Goal: Task Accomplishment & Management: Manage account settings

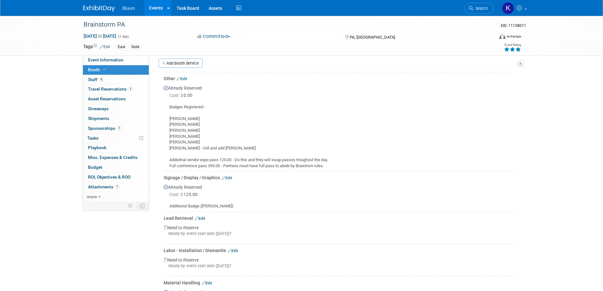
click at [153, 9] on link "Events" at bounding box center [155, 8] width 23 height 16
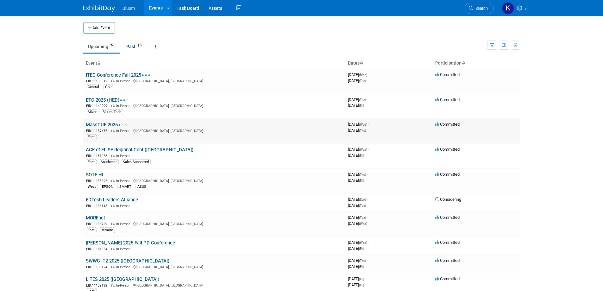
click at [109, 124] on link "MassCUE 2025" at bounding box center [106, 125] width 41 height 6
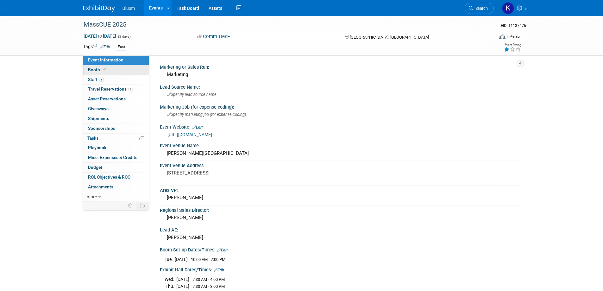
click at [92, 68] on span "Booth" at bounding box center [97, 69] width 19 height 5
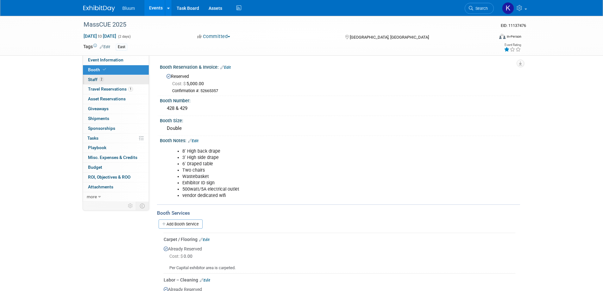
click at [95, 78] on span "Staff 2" at bounding box center [96, 79] width 16 height 5
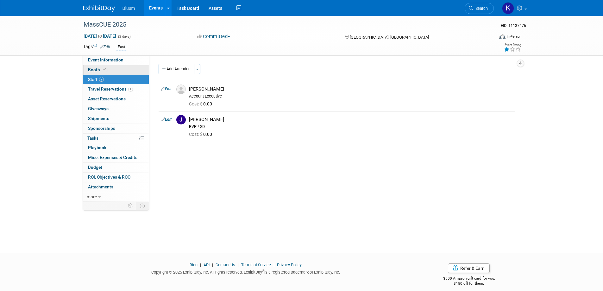
click at [95, 71] on span "Booth" at bounding box center [97, 69] width 19 height 5
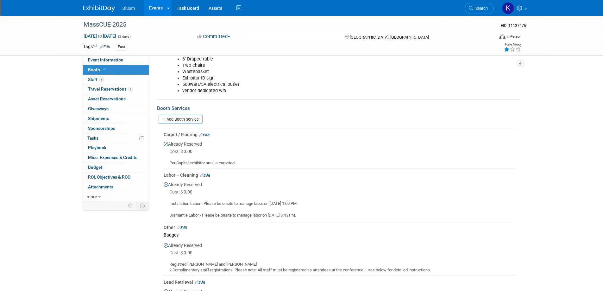
scroll to position [190, 0]
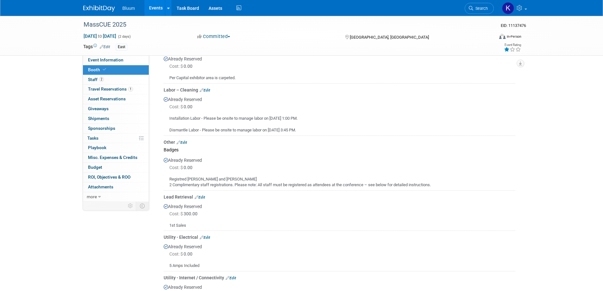
click at [206, 89] on link "Edit" at bounding box center [205, 90] width 10 height 4
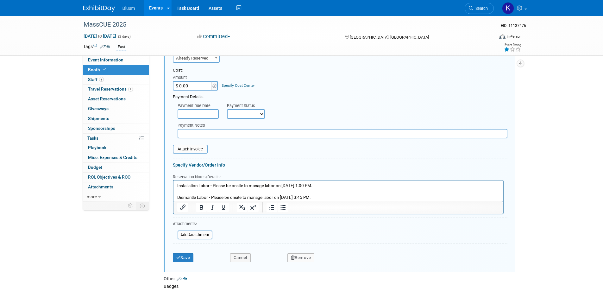
scroll to position [265, 0]
click at [176, 185] on html "Installation Labor - Please be onsite to manage labor on Oct. 14 at 1:00 PM. Di…" at bounding box center [337, 190] width 329 height 20
click at [178, 184] on p "Installation Labor - Please be onsite to manage labor on Oct. 14 at 1:00 PM. Di…" at bounding box center [338, 191] width 322 height 18
click at [535, 105] on div "MassCUE 2025 EID: 11137476 Oct 15, 2025 to Oct 16, 2025 (2 days) Oct 15, 2025 t…" at bounding box center [301, 108] width 603 height 715
click at [177, 185] on p "Installation Labor - Please be onsite to manage labor on Oct. 14 at 1:00 PM. Di…" at bounding box center [338, 191] width 322 height 18
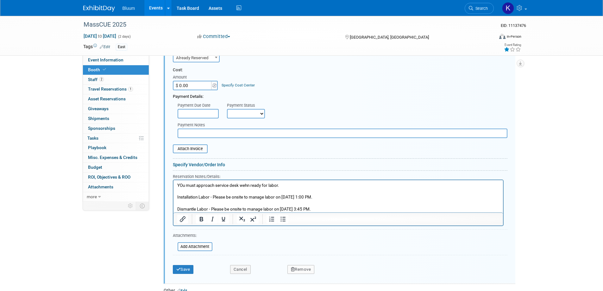
click at [176, 266] on button "Save" at bounding box center [183, 269] width 21 height 9
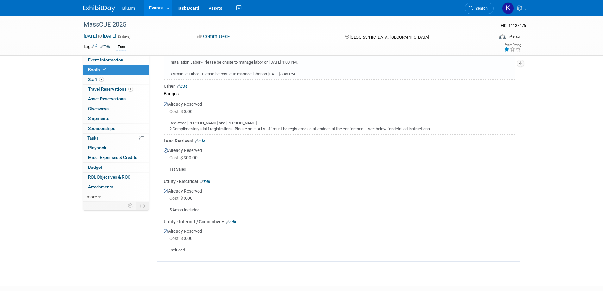
scroll to position [202, 0]
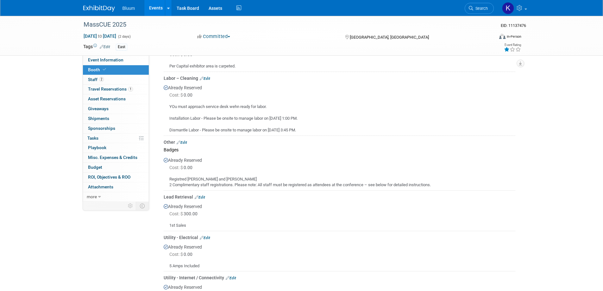
click at [209, 78] on link "Edit" at bounding box center [205, 78] width 10 height 4
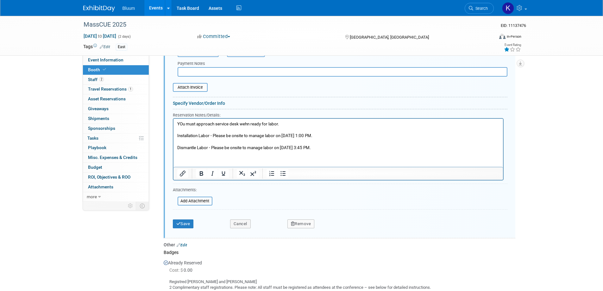
scroll to position [328, 0]
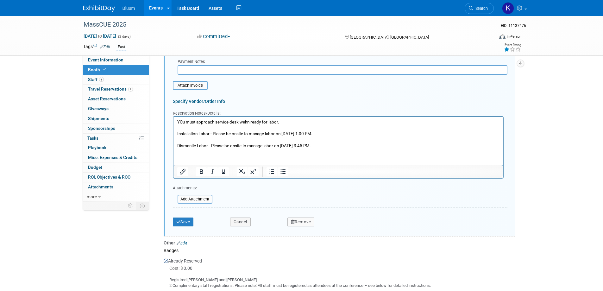
click at [328, 147] on p "YOu must approach service desk wehn ready for labor. Installation Labor - Pleas…" at bounding box center [338, 134] width 322 height 30
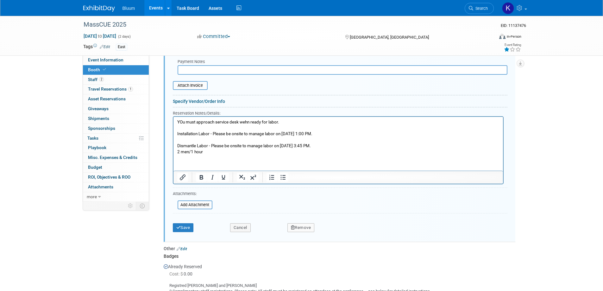
click at [191, 141] on p "YOu must approach service desk wehn ready for labor. Installation Labor - Pleas…" at bounding box center [338, 134] width 322 height 30
click at [180, 227] on button "Save" at bounding box center [183, 227] width 21 height 9
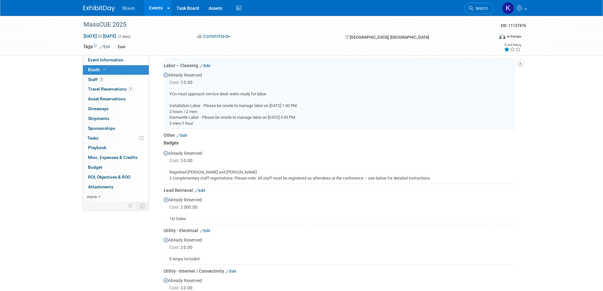
scroll to position [201, 0]
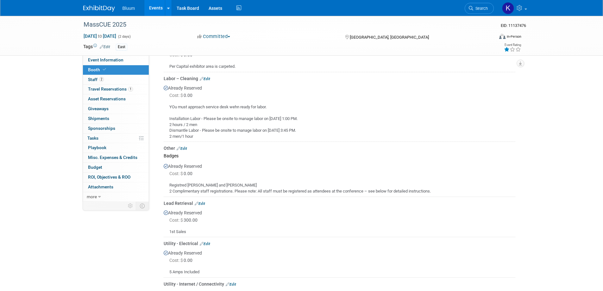
click at [156, 8] on link "Events" at bounding box center [155, 8] width 23 height 16
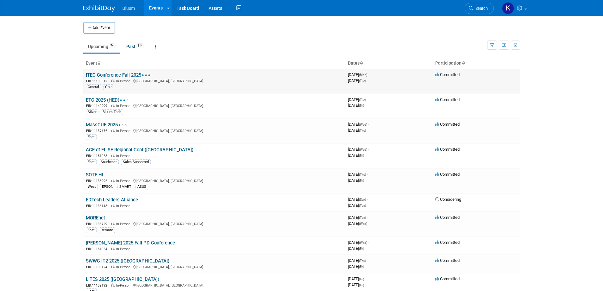
click at [108, 73] on link "ITEC Conference Fall 2025" at bounding box center [118, 75] width 65 height 6
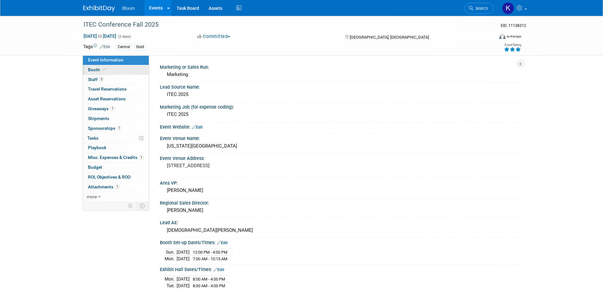
click at [94, 72] on span "Booth" at bounding box center [97, 69] width 19 height 5
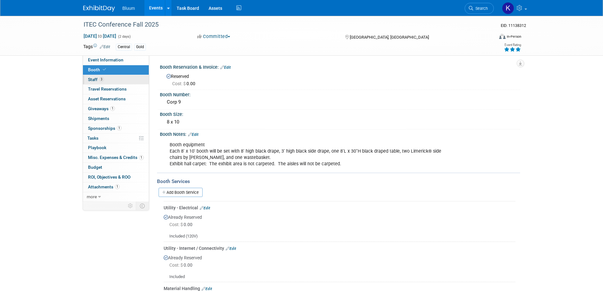
click at [95, 79] on span "Staff 3" at bounding box center [96, 79] width 16 height 5
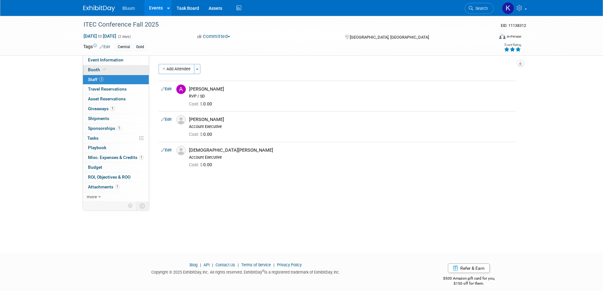
click at [96, 69] on span "Booth" at bounding box center [97, 69] width 19 height 5
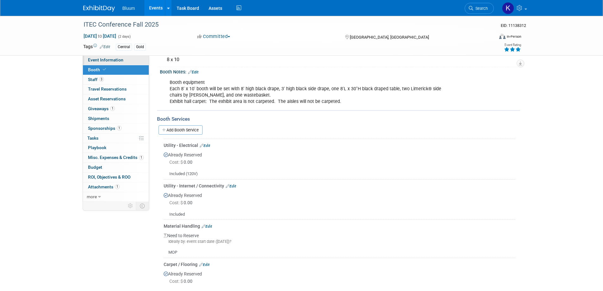
scroll to position [32, 0]
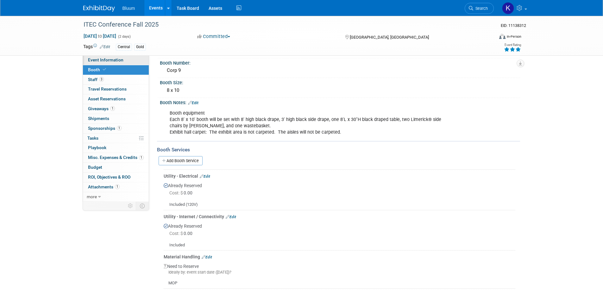
click at [115, 59] on span "Event Information" at bounding box center [105, 59] width 35 height 5
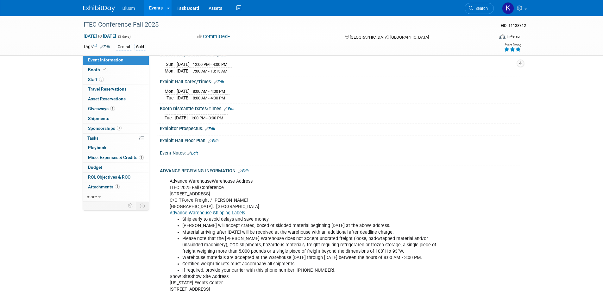
scroll to position [190, 0]
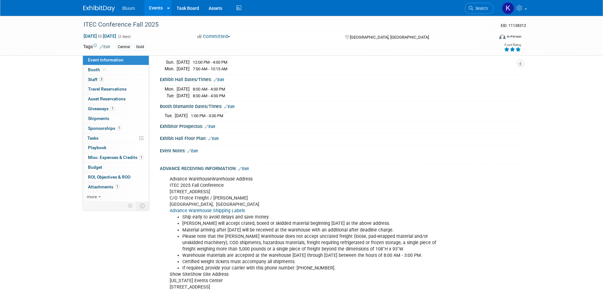
click at [106, 59] on span "Event Information" at bounding box center [105, 59] width 35 height 5
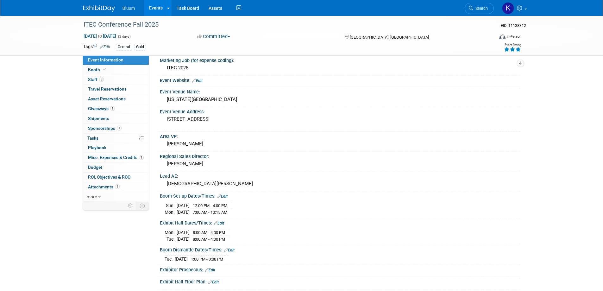
scroll to position [31, 0]
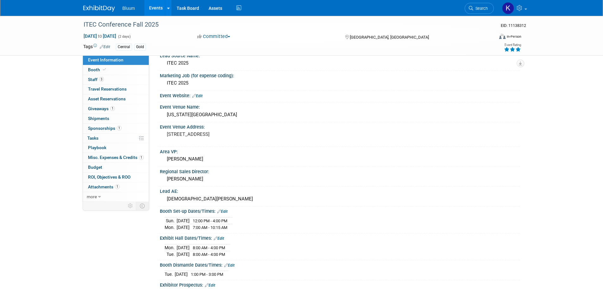
click at [101, 60] on span "Event Information" at bounding box center [105, 59] width 35 height 5
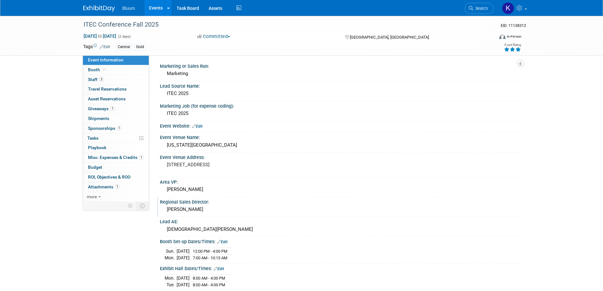
scroll to position [0, 0]
click at [91, 70] on span "Booth" at bounding box center [97, 69] width 19 height 5
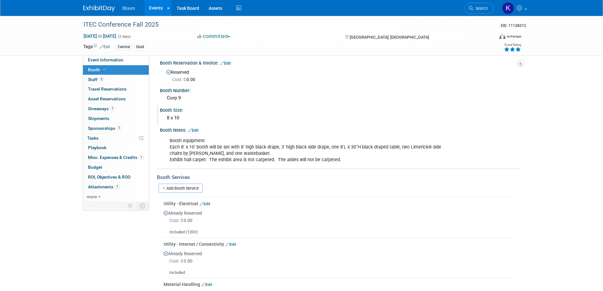
scroll to position [32, 0]
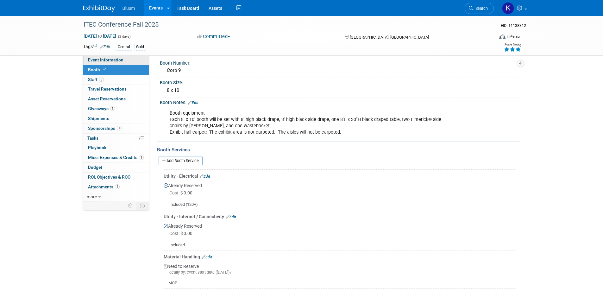
click at [100, 61] on span "Event Information" at bounding box center [105, 59] width 35 height 5
